Goal: Task Accomplishment & Management: Complete application form

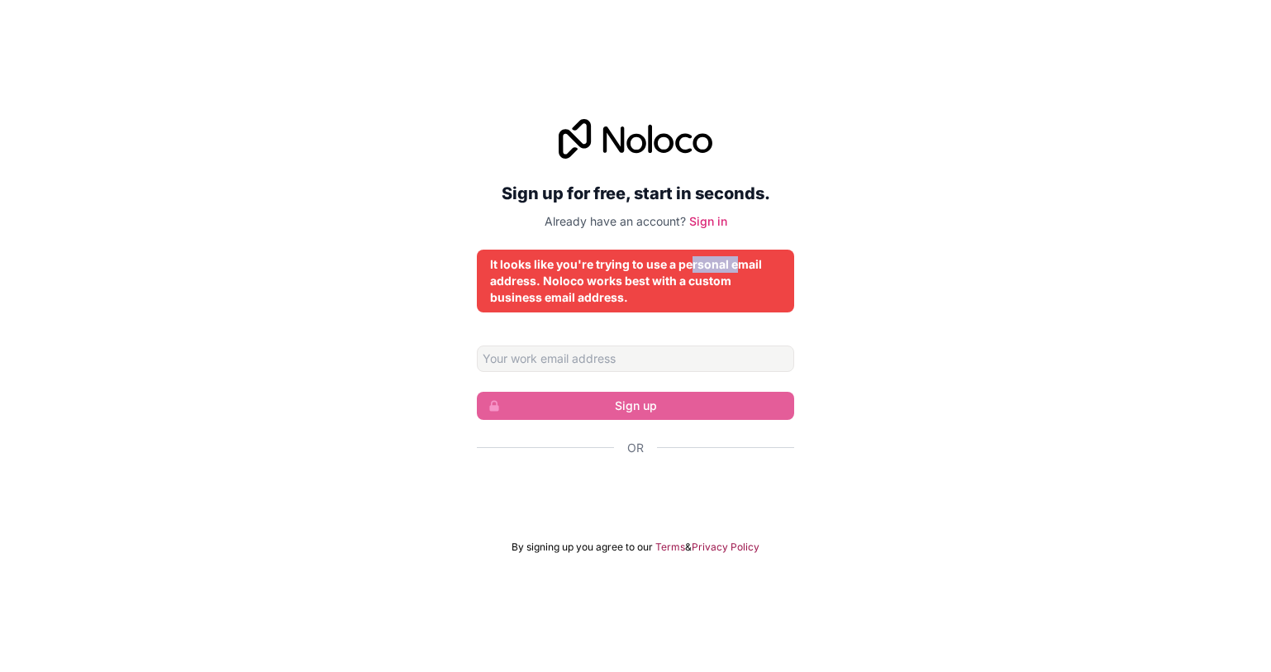
drag, startPoint x: 694, startPoint y: 267, endPoint x: 801, endPoint y: 276, distance: 107.9
click at [767, 271] on div "It looks like you're trying to use a personal email address. Noloco works best …" at bounding box center [635, 281] width 291 height 50
click at [915, 317] on div "Sign up for free, start in seconds. Already have an account? Sign in It looks l…" at bounding box center [635, 336] width 1271 height 481
click at [970, 299] on div "Sign up for free, start in seconds. Already have an account? Sign in It looks l…" at bounding box center [635, 336] width 1271 height 481
click at [582, 377] on form "Sign up Or By signing up you agree to our Terms & Privacy Policy" at bounding box center [635, 450] width 317 height 208
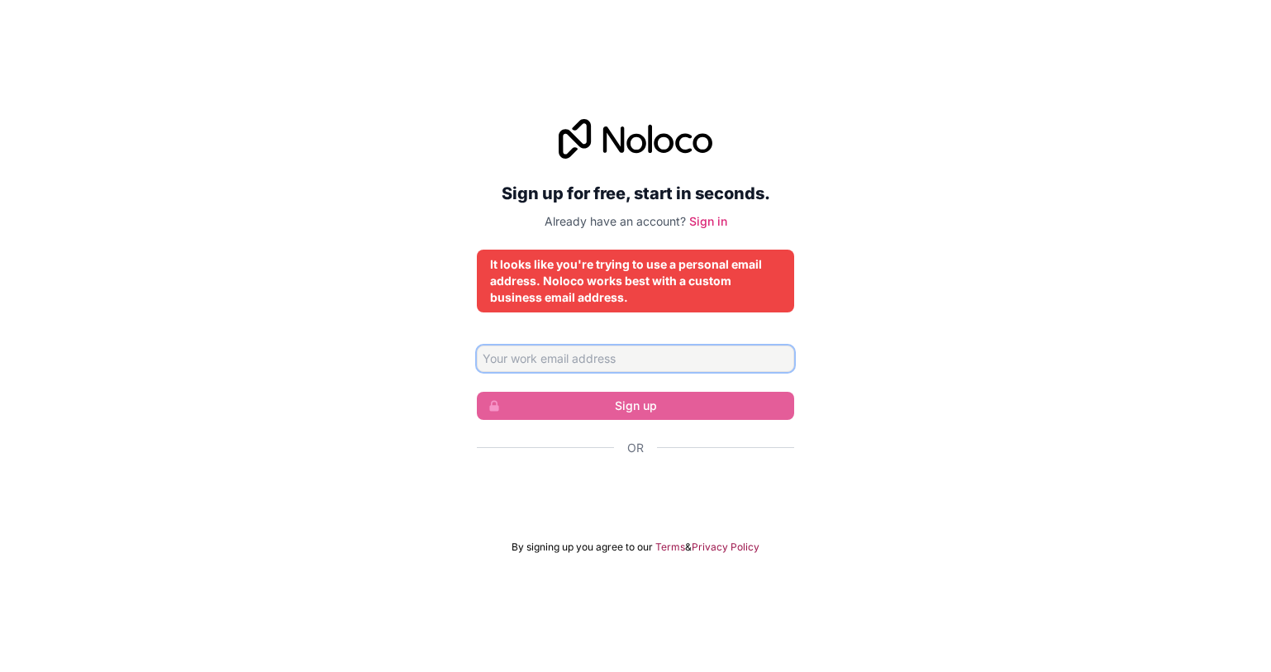
click at [597, 365] on input "Email address" at bounding box center [635, 359] width 317 height 26
click at [944, 250] on div "Sign up for free, start in seconds. Already have an account? Sign in It looks l…" at bounding box center [635, 336] width 1271 height 481
click at [976, 220] on div "Sign up for free, start in seconds. Already have an account? Sign in It looks l…" at bounding box center [635, 336] width 1271 height 481
click at [714, 216] on link "Sign in" at bounding box center [708, 221] width 38 height 14
